Goal: Go to known website: Go to known website

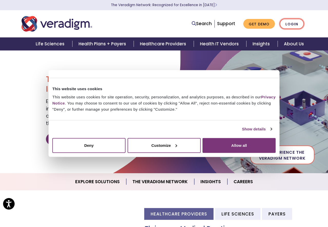
click at [294, 23] on link "Login" at bounding box center [291, 24] width 24 height 11
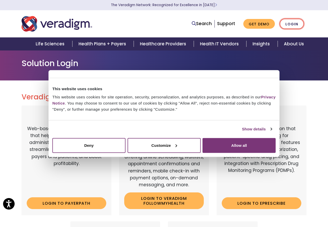
click at [290, 27] on link "Login" at bounding box center [291, 24] width 24 height 11
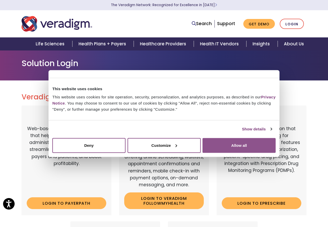
click at [223, 148] on button "Allow all" at bounding box center [238, 145] width 73 height 15
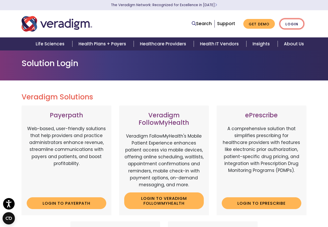
click at [288, 24] on link "Login" at bounding box center [291, 24] width 24 height 11
drag, startPoint x: 0, startPoint y: 0, endPoint x: 288, endPoint y: 24, distance: 289.4
click at [288, 24] on link "Login" at bounding box center [291, 24] width 24 height 11
click at [292, 25] on link "Login" at bounding box center [291, 24] width 24 height 11
click at [228, 206] on link "Login to ePrescribe" at bounding box center [261, 203] width 79 height 12
